Goal: Go to known website: Access a specific website the user already knows

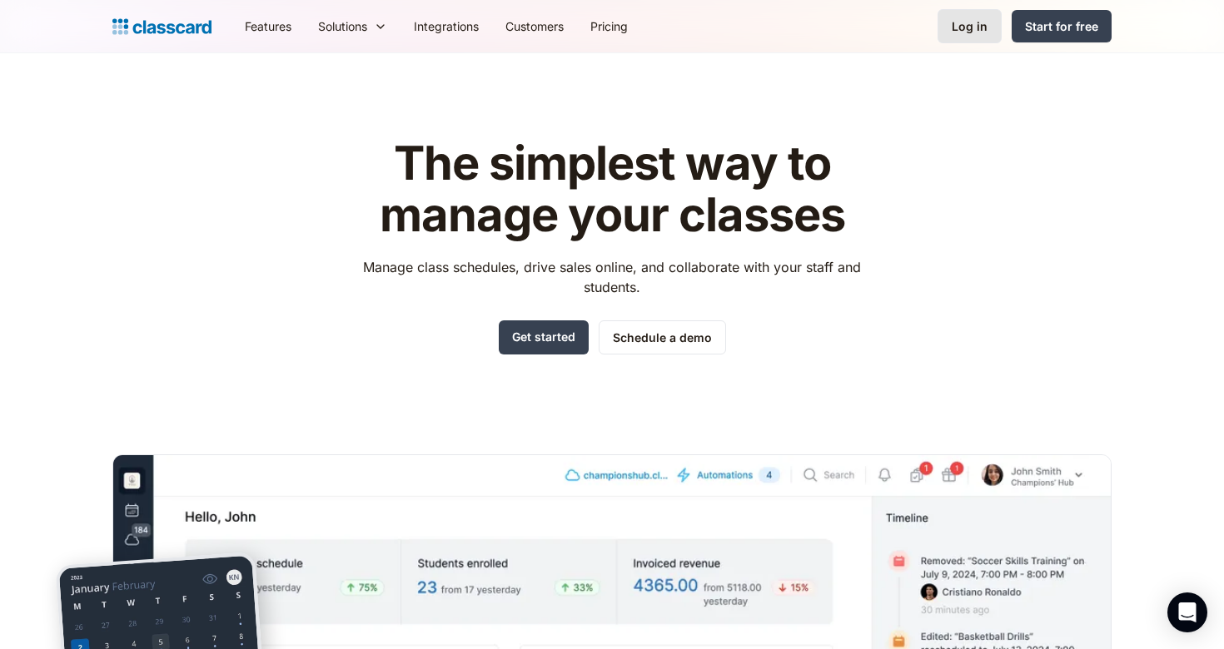
click at [964, 10] on link "Log in" at bounding box center [970, 26] width 64 height 34
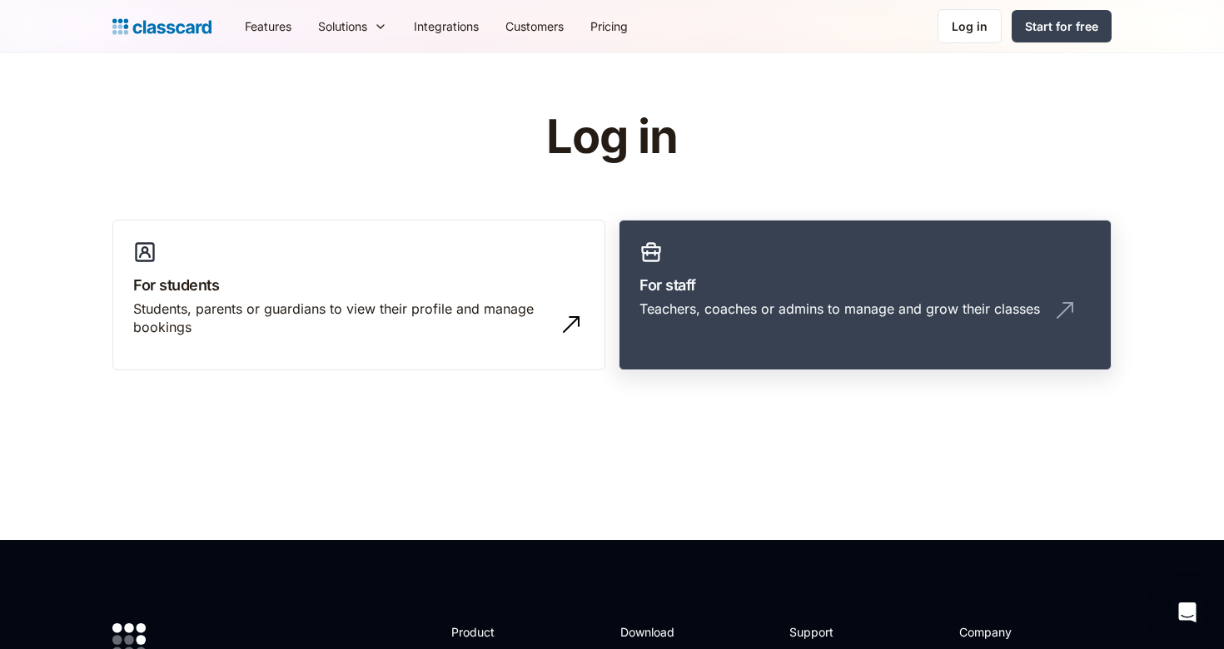
click at [714, 292] on h3 "For staff" at bounding box center [864, 285] width 451 height 22
